Goal: Transaction & Acquisition: Book appointment/travel/reservation

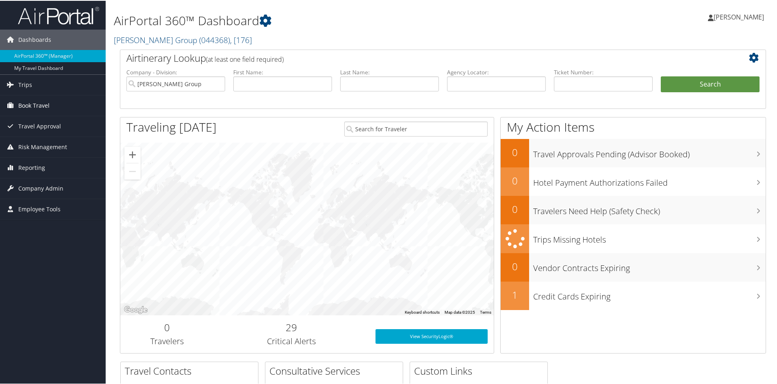
click at [23, 107] on span "Book Travel" at bounding box center [33, 105] width 31 height 20
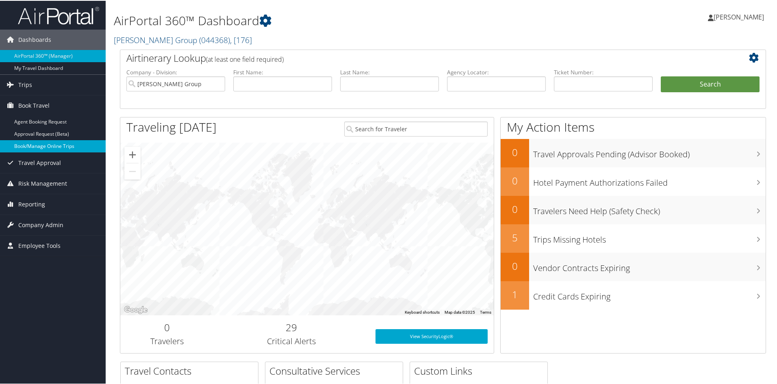
click at [43, 146] on link "Book/Manage Online Trips" at bounding box center [53, 145] width 106 height 12
